Goal: Transaction & Acquisition: Book appointment/travel/reservation

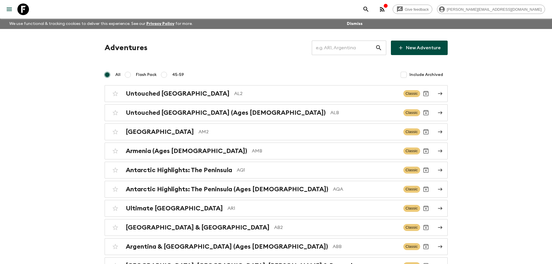
drag, startPoint x: 331, startPoint y: 47, endPoint x: 325, endPoint y: 27, distance: 21.4
click at [331, 47] on input "text" at bounding box center [343, 48] width 63 height 16
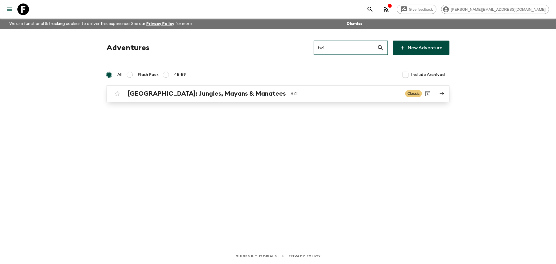
type input "bz1"
click at [201, 95] on h2 "[GEOGRAPHIC_DATA]: Jungles, Mayans & Manatees" at bounding box center [207, 94] width 158 height 8
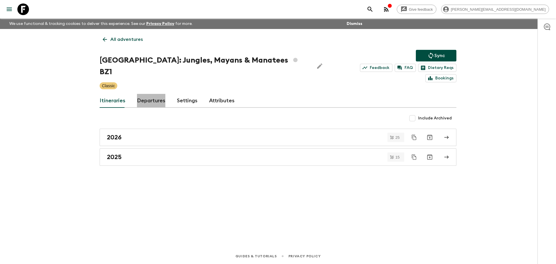
click at [158, 94] on link "Departures" at bounding box center [151, 101] width 28 height 14
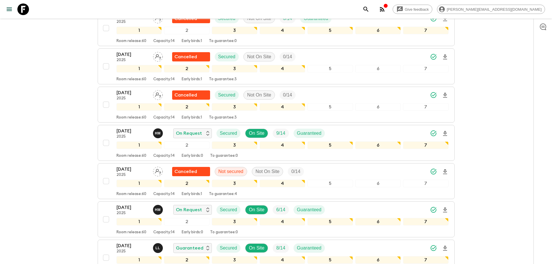
scroll to position [412, 0]
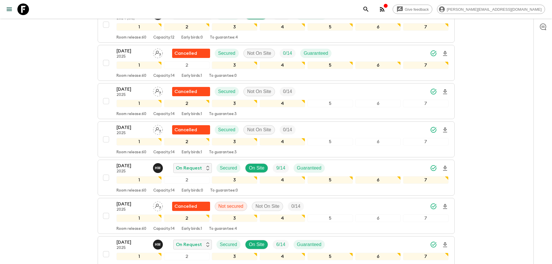
drag, startPoint x: 26, startPoint y: 7, endPoint x: 197, endPoint y: 11, distance: 171.2
click at [26, 7] on icon at bounding box center [23, 9] width 12 height 12
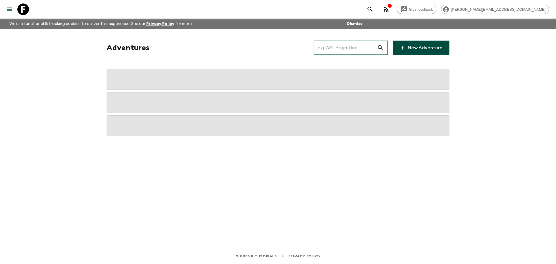
click at [366, 48] on input "text" at bounding box center [345, 48] width 63 height 16
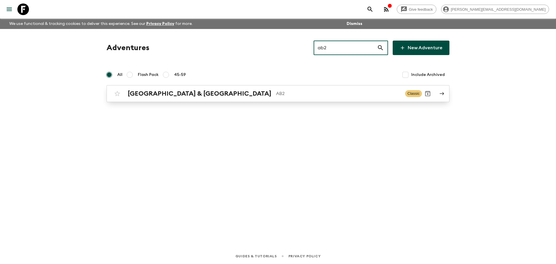
type input "ab2"
click at [138, 94] on h2 "[GEOGRAPHIC_DATA] & [GEOGRAPHIC_DATA]" at bounding box center [200, 94] width 144 height 8
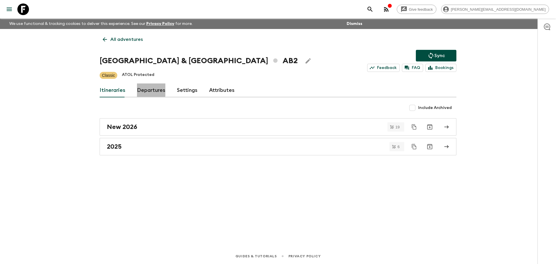
click at [144, 87] on link "Departures" at bounding box center [151, 90] width 28 height 14
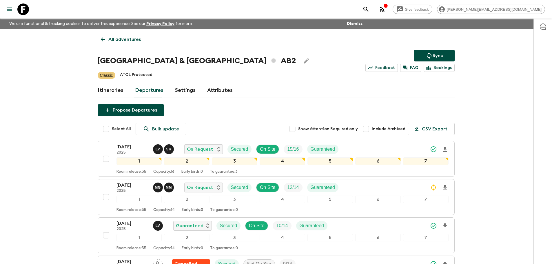
scroll to position [61, 0]
